Goal: Navigation & Orientation: Find specific page/section

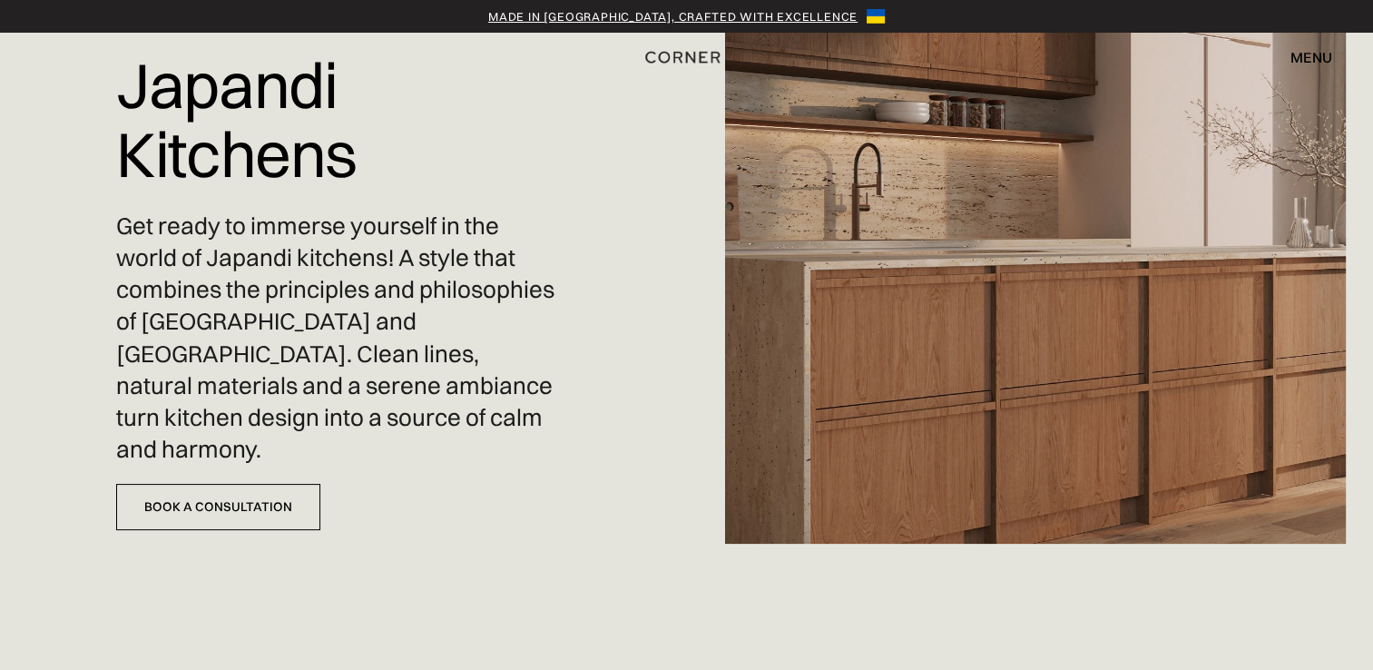
scroll to position [102, 0]
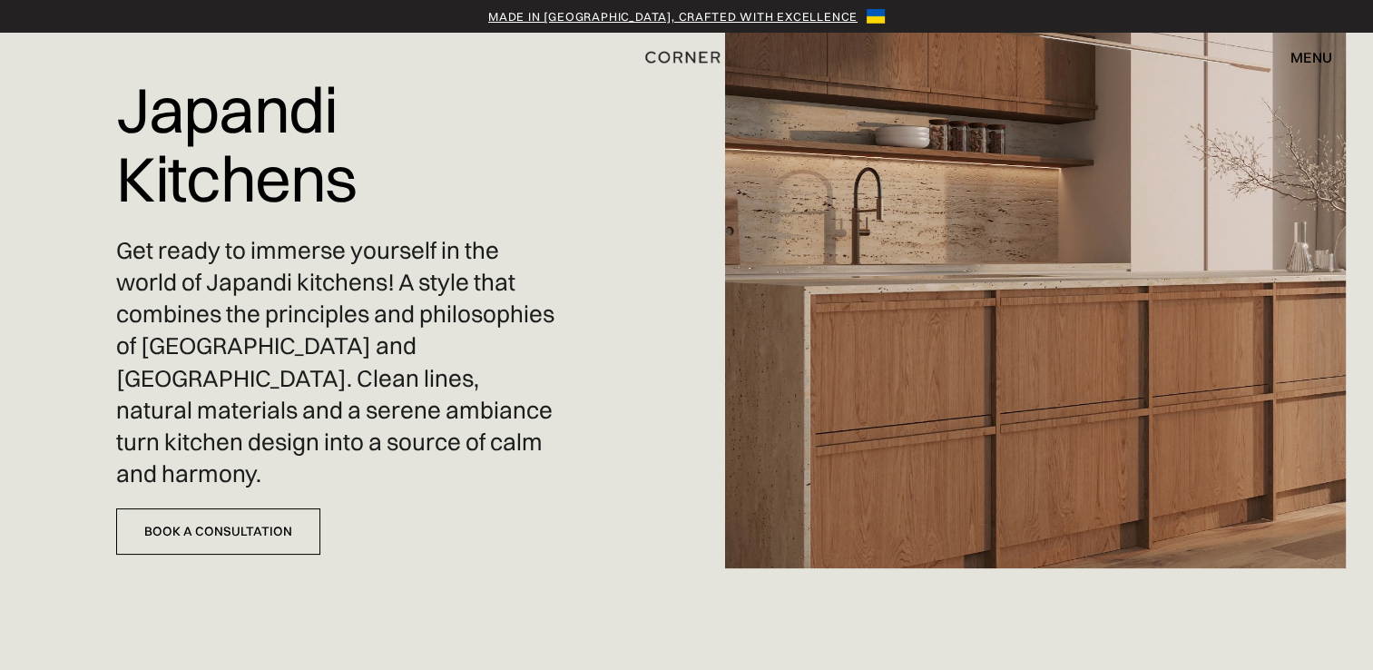
click at [1312, 53] on div "menu" at bounding box center [1311, 57] width 42 height 15
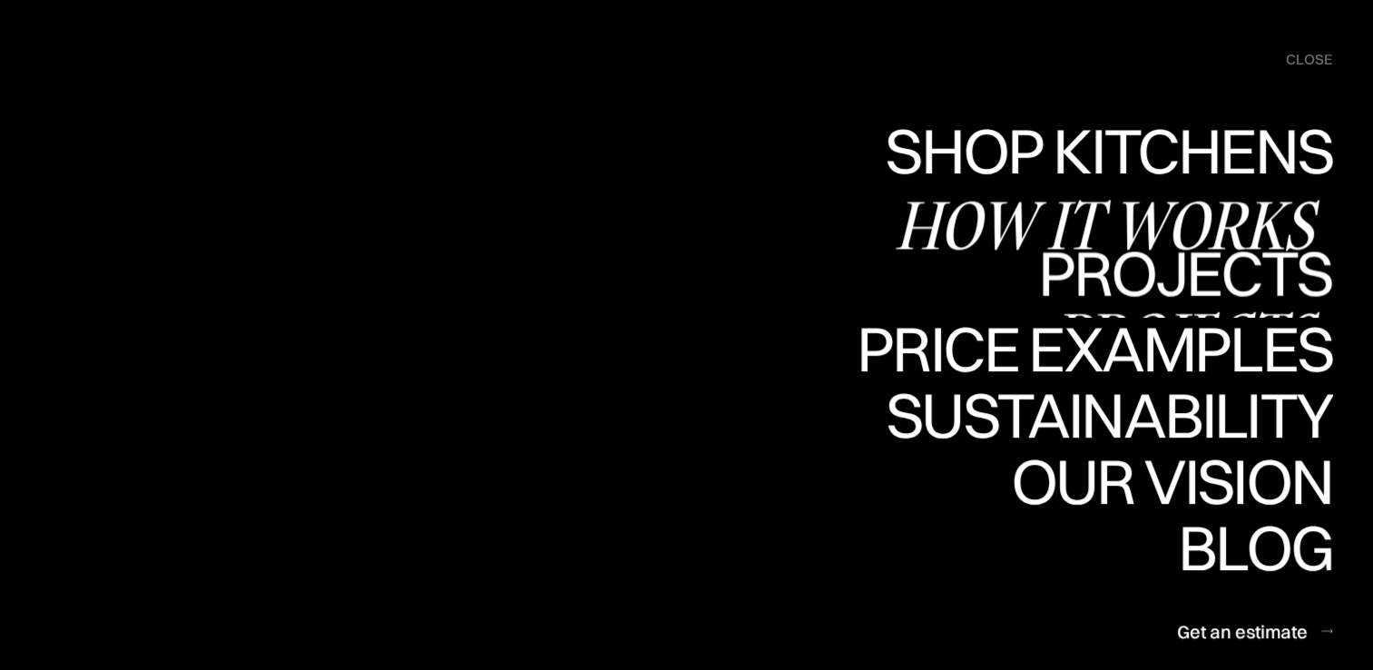
click at [1103, 284] on link "Projects Projects" at bounding box center [1185, 284] width 294 height 66
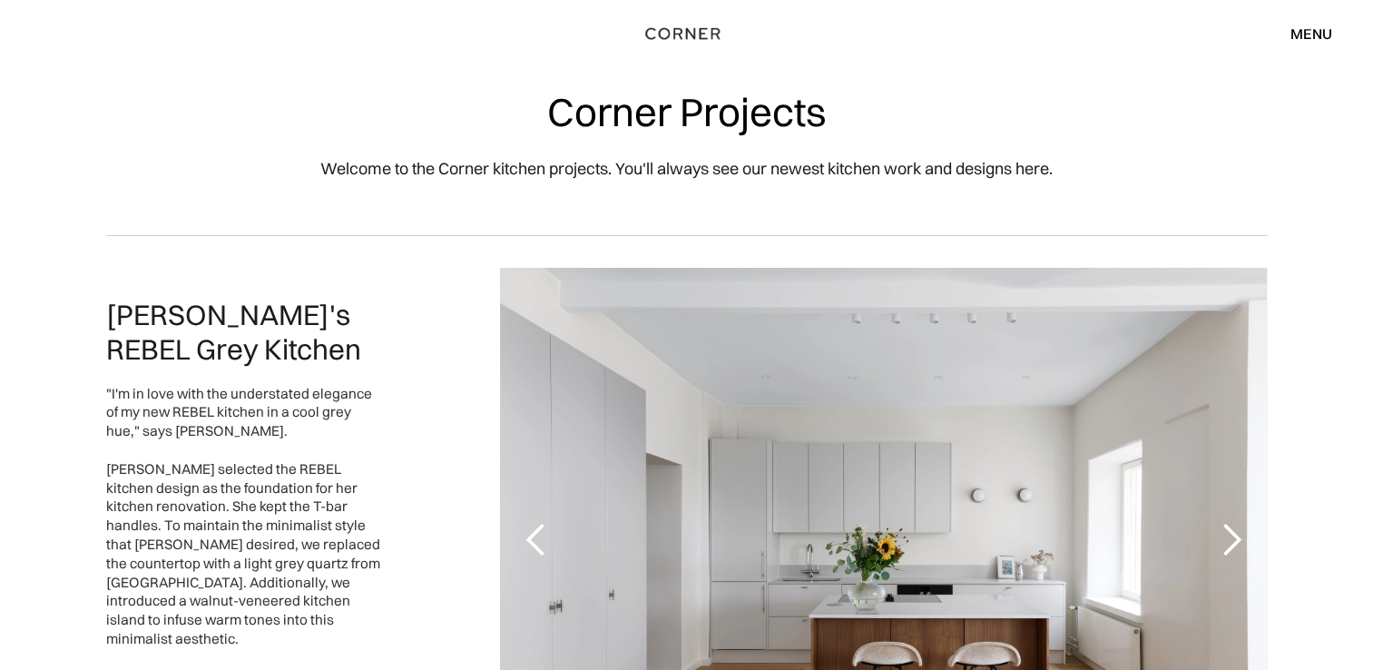
click at [1231, 530] on div "next slide" at bounding box center [1230, 540] width 36 height 36
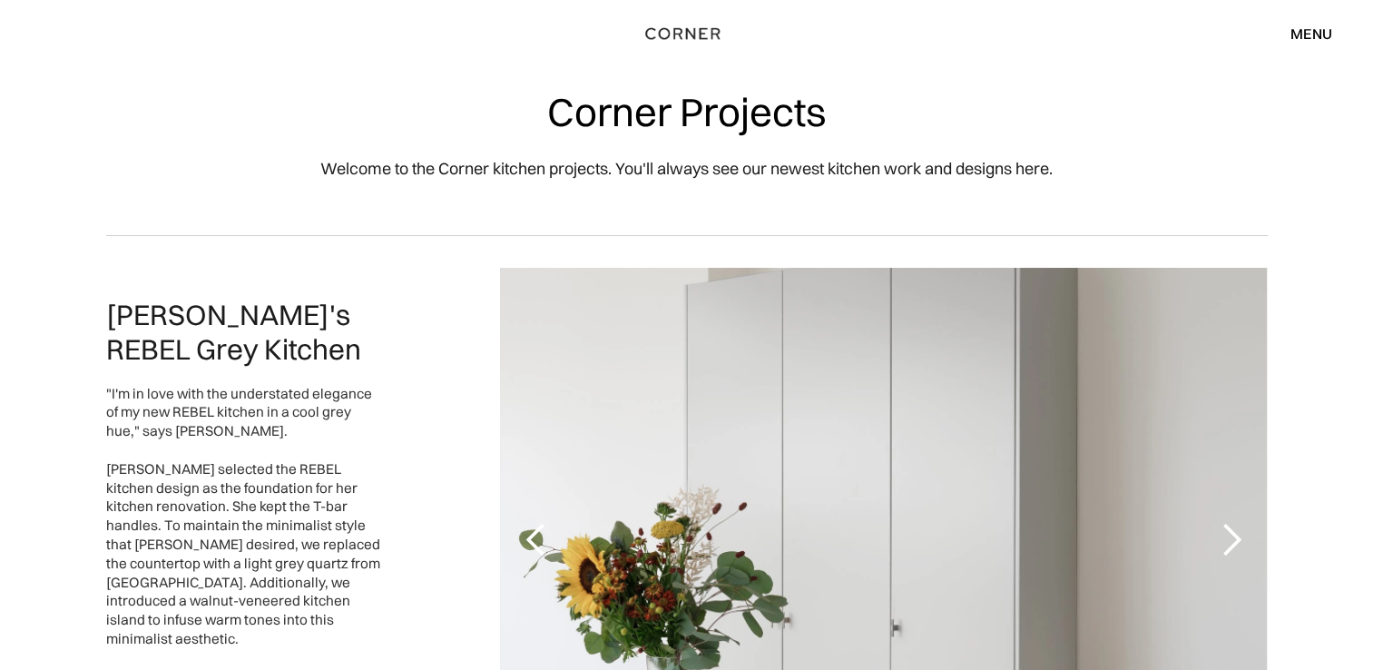
click at [1231, 530] on div "next slide" at bounding box center [1230, 540] width 36 height 36
